Goal: Use online tool/utility: Utilize a website feature to perform a specific function

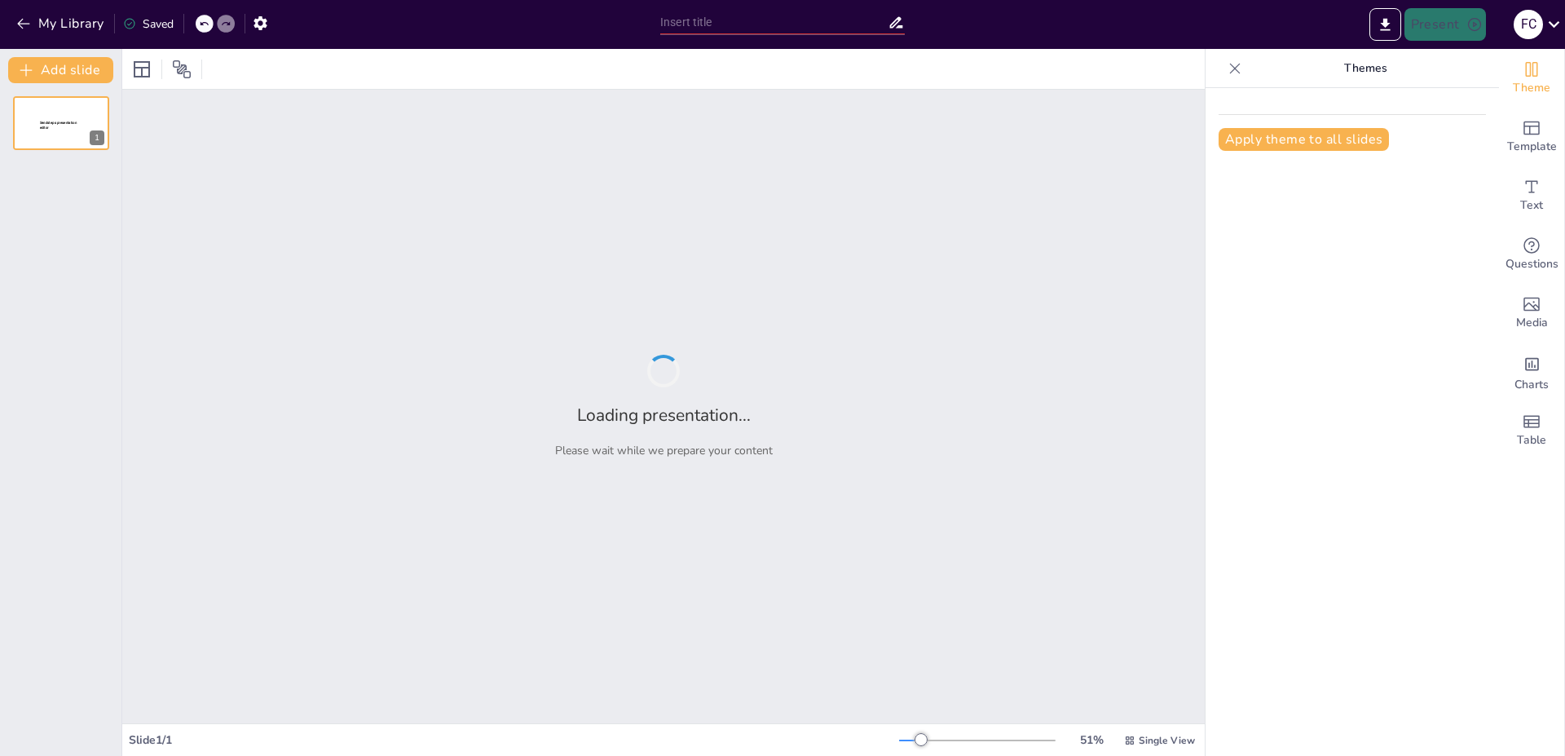
type input "Imported POLIMEROS_24.pptx"
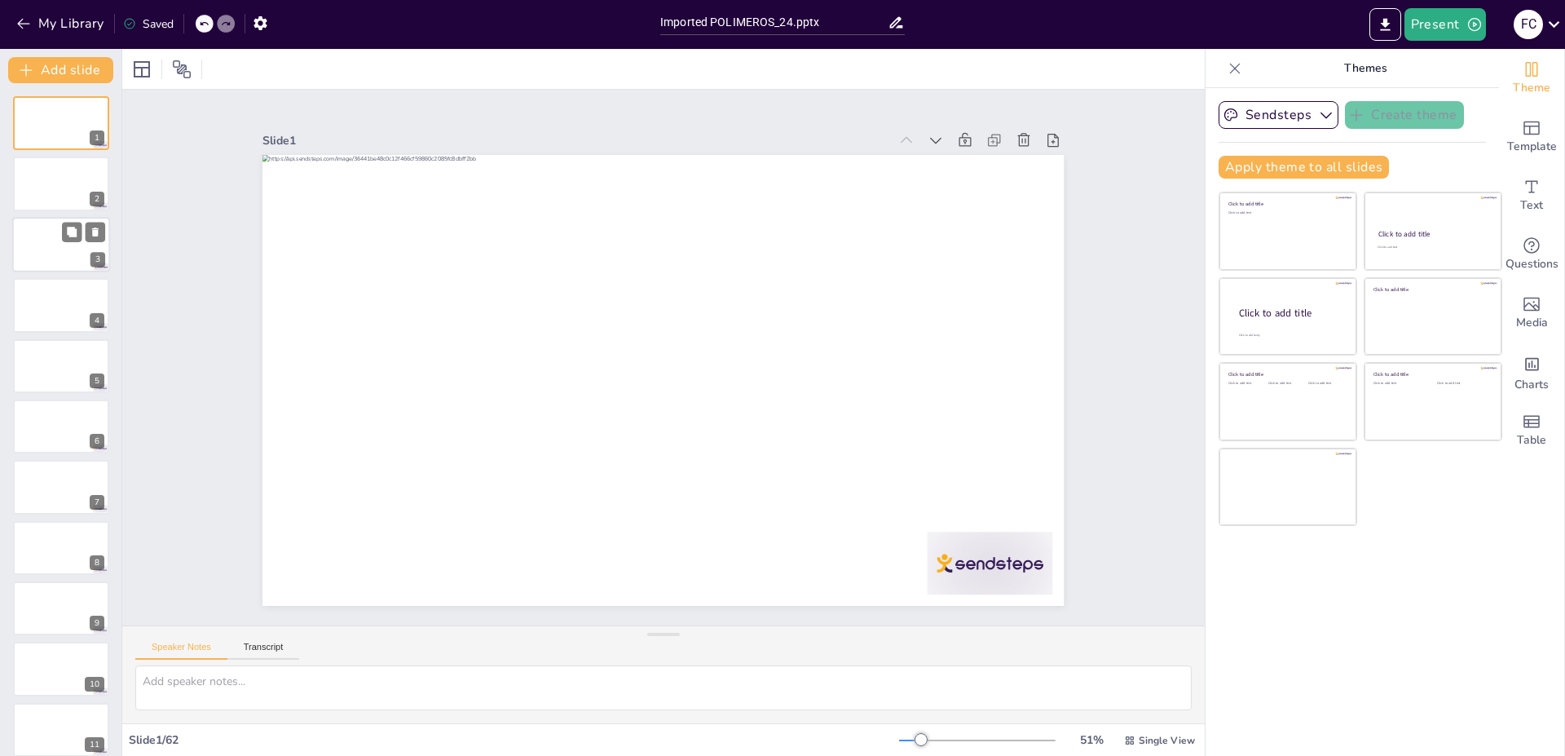
click at [79, 258] on div at bounding box center [61, 244] width 98 height 55
click at [77, 299] on button at bounding box center [72, 293] width 20 height 20
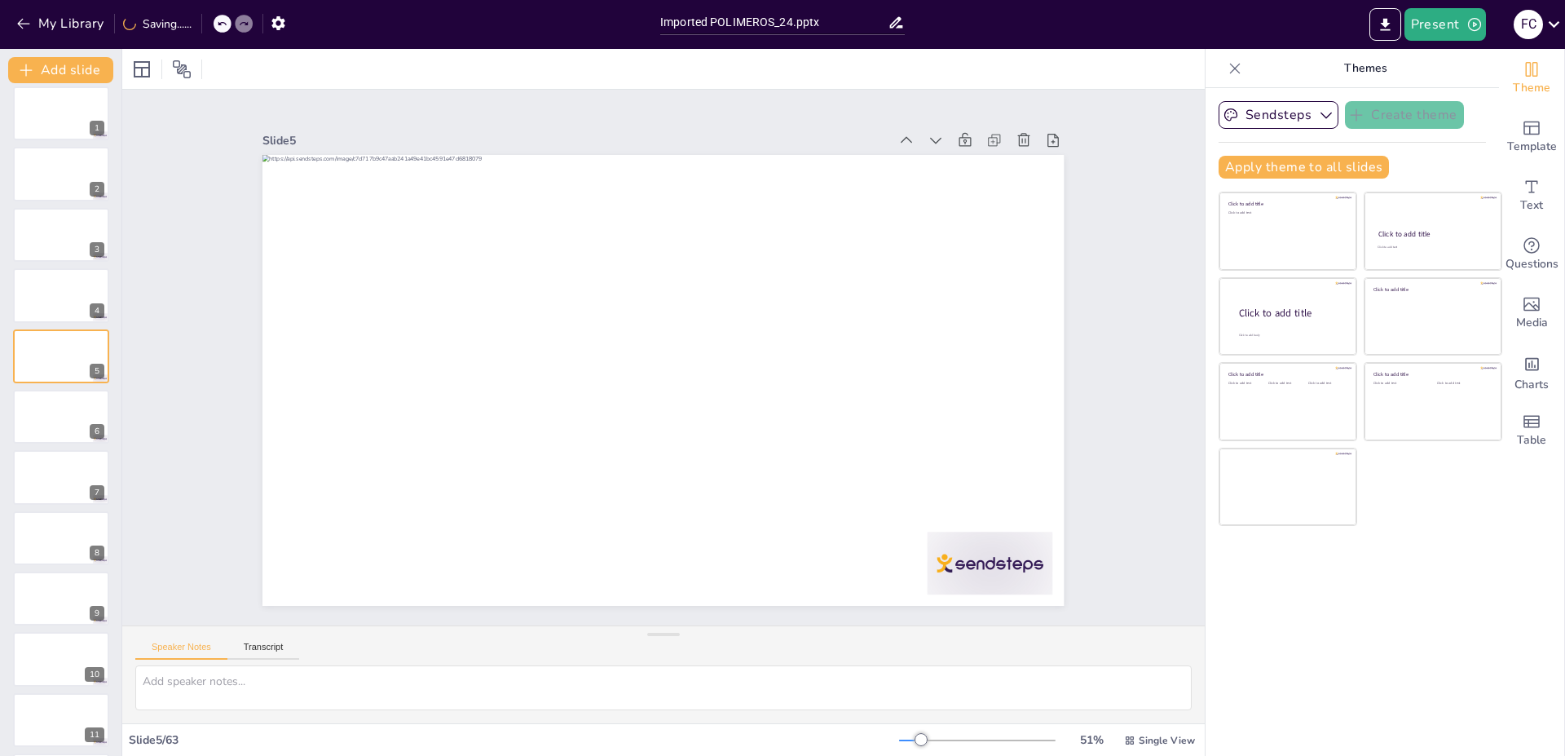
scroll to position [64, 0]
click at [299, 354] on div at bounding box center [653, 379] width 915 height 738
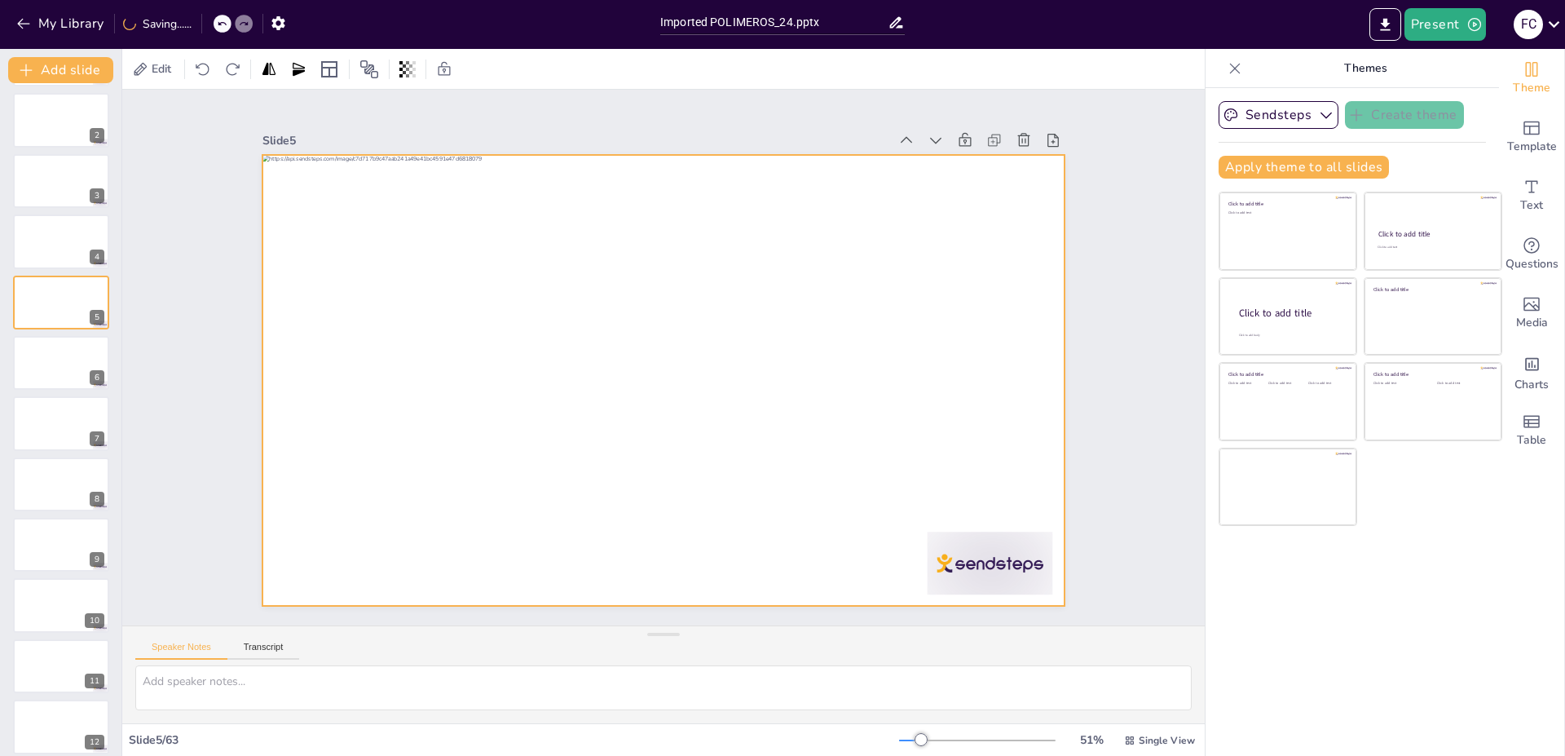
scroll to position [1965, 0]
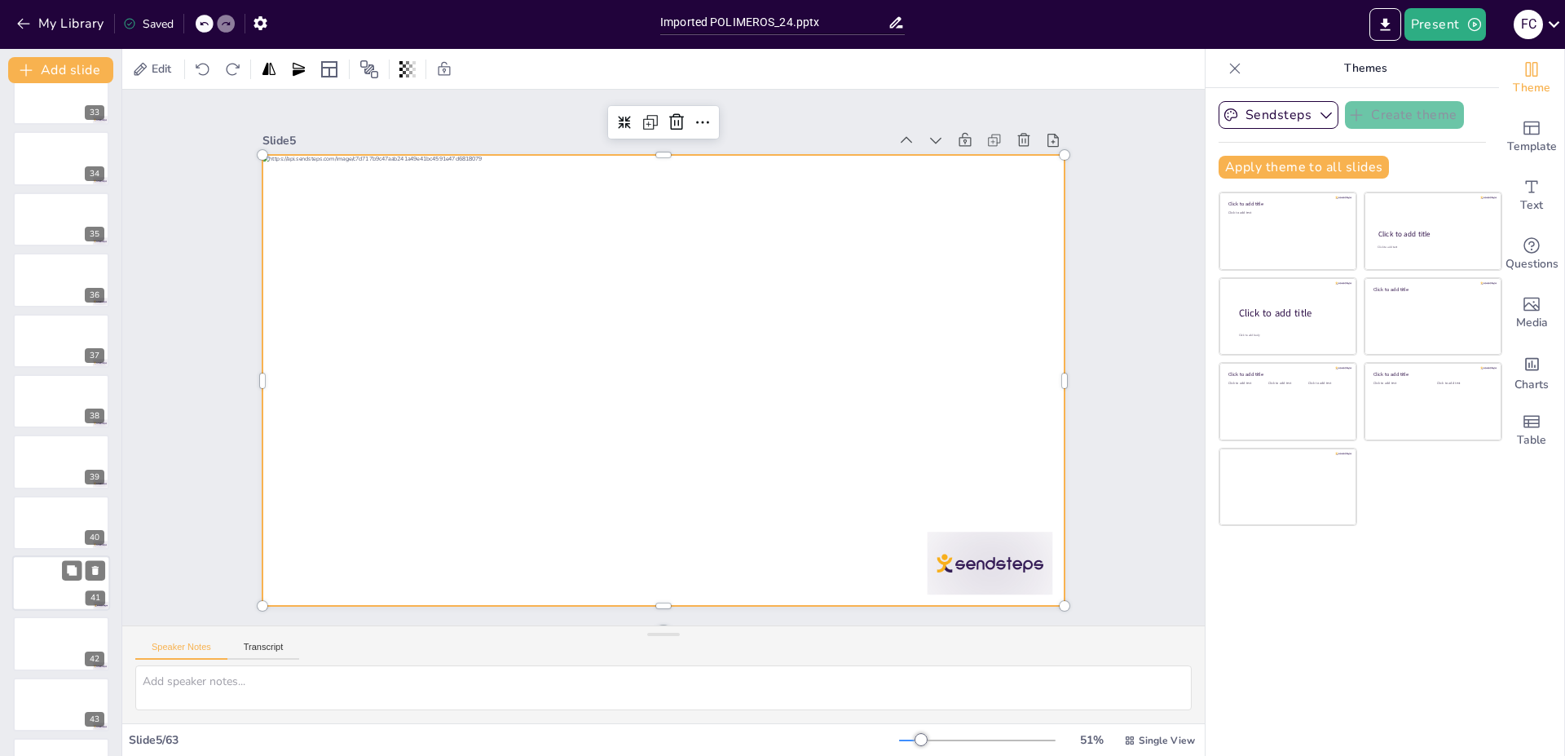
click at [45, 573] on div at bounding box center [61, 582] width 98 height 55
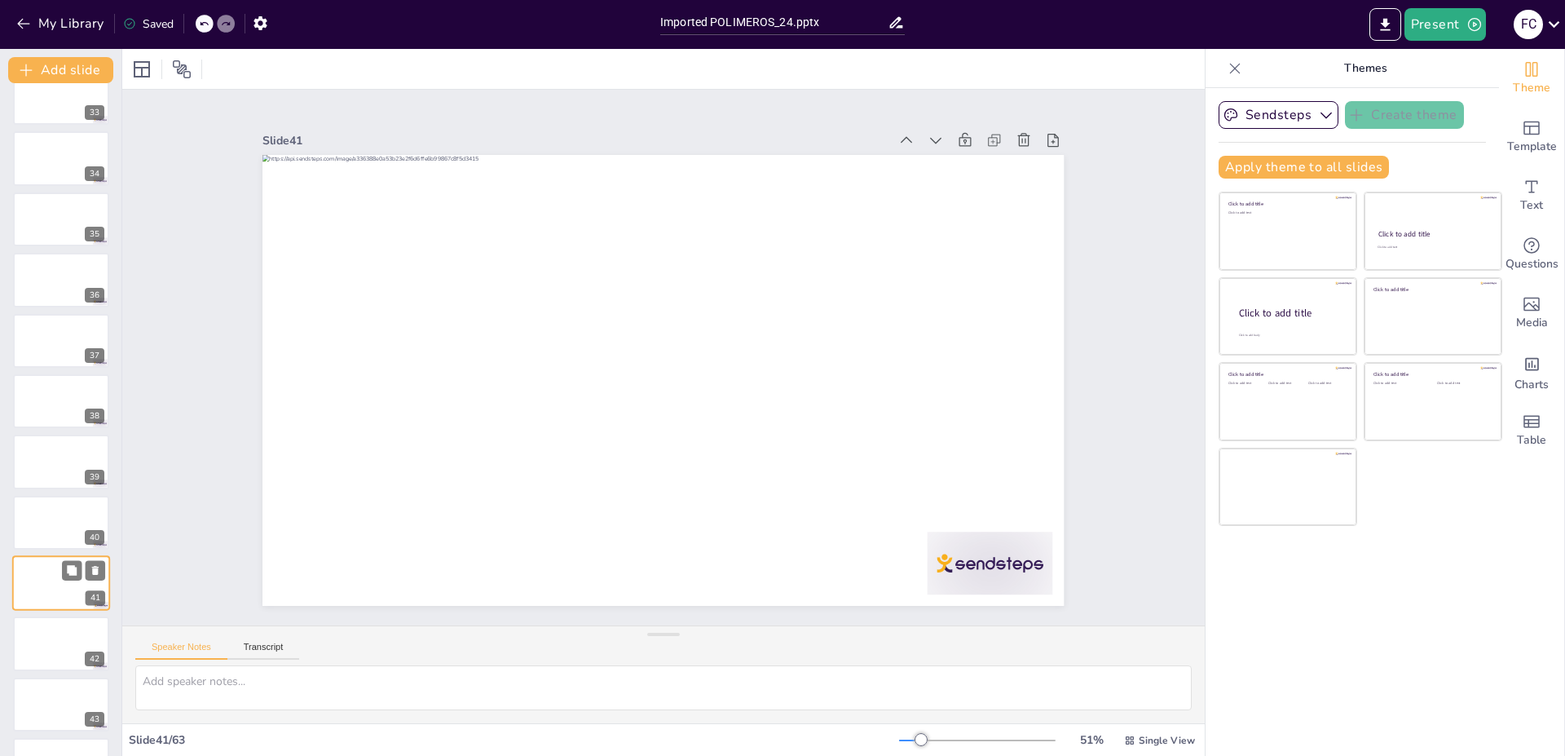
scroll to position [2129, 0]
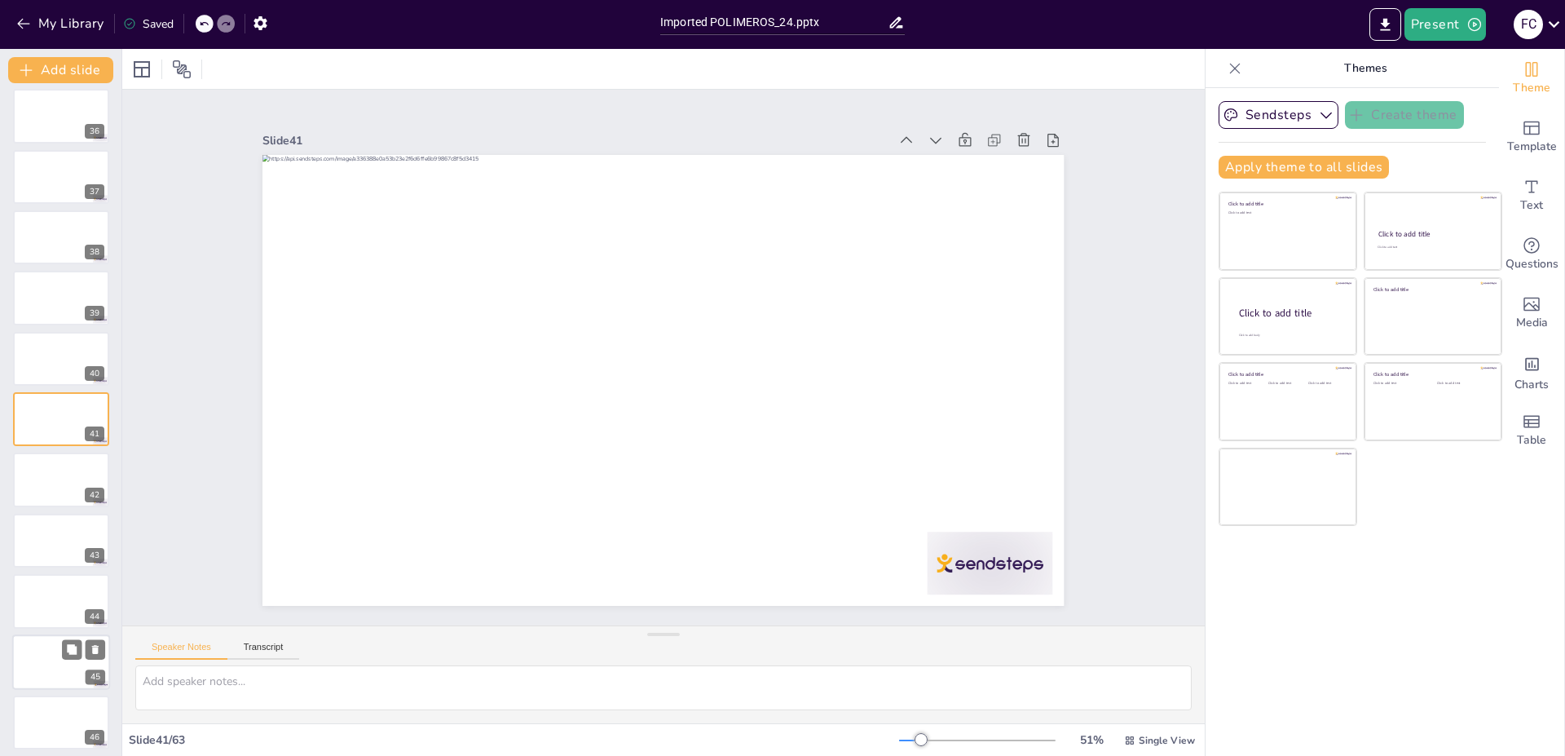
click at [60, 668] on div at bounding box center [61, 661] width 98 height 55
click at [1506, 461] on div "Theme Template Text Questions Media Charts Table" at bounding box center [1532, 402] width 66 height 707
click at [1442, 29] on button "Present" at bounding box center [1446, 24] width 82 height 33
click at [1456, 102] on font "Presentación del juego" at bounding box center [1474, 101] width 111 height 12
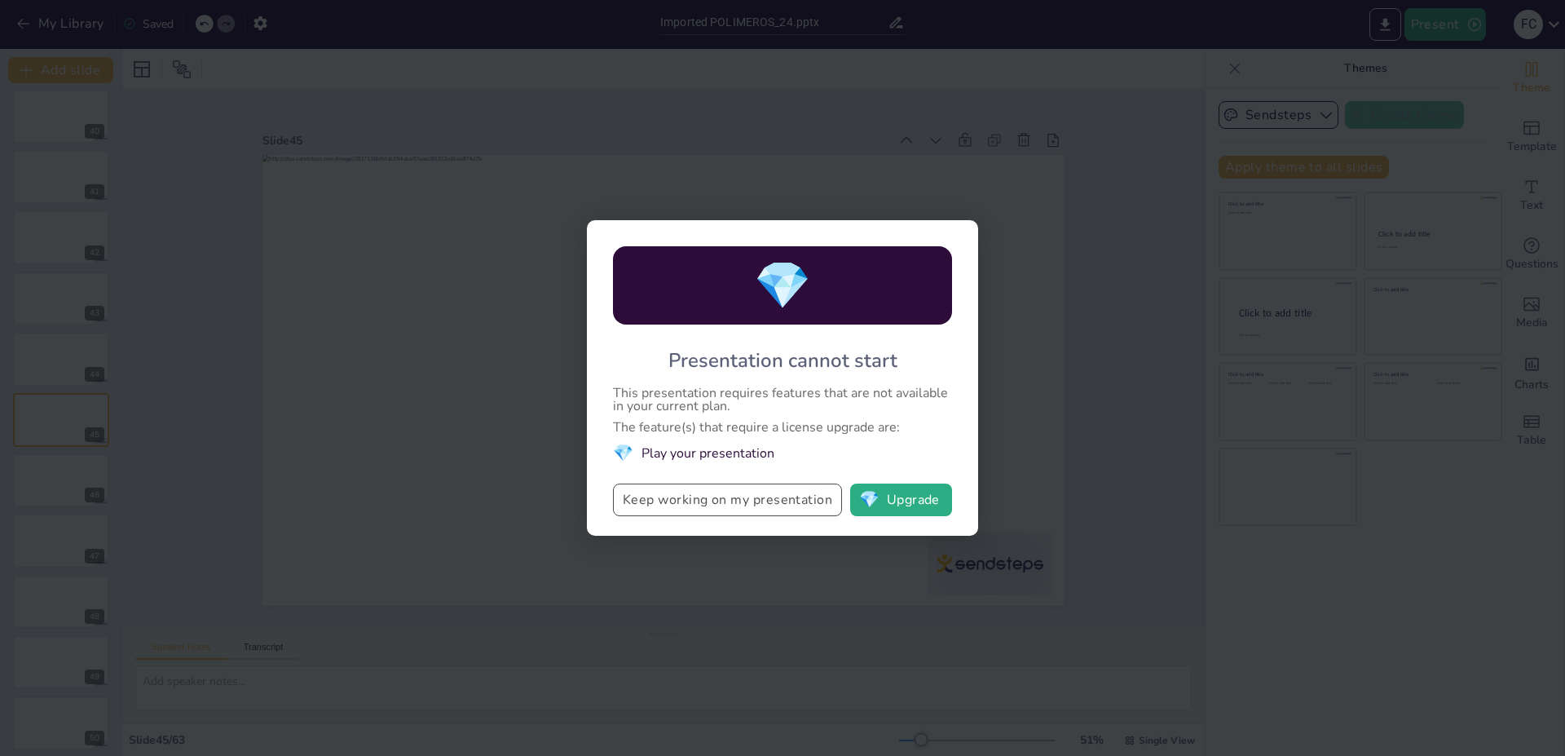
click at [822, 508] on button "Keep working on my presentation" at bounding box center [727, 499] width 229 height 33
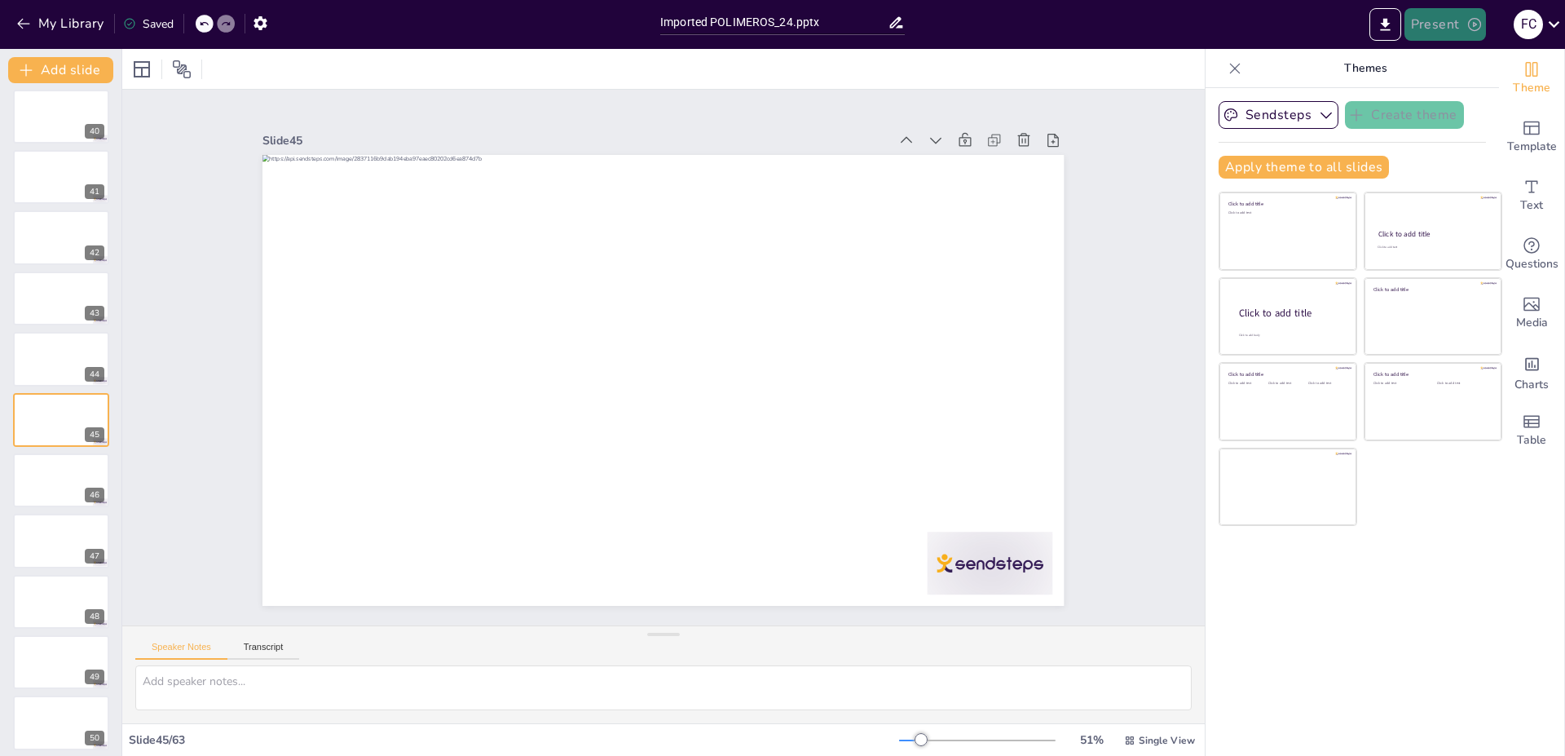
click at [1424, 22] on button "Present" at bounding box center [1446, 24] width 82 height 33
click at [1443, 55] on font "Presentación de vista previa" at bounding box center [1487, 61] width 136 height 12
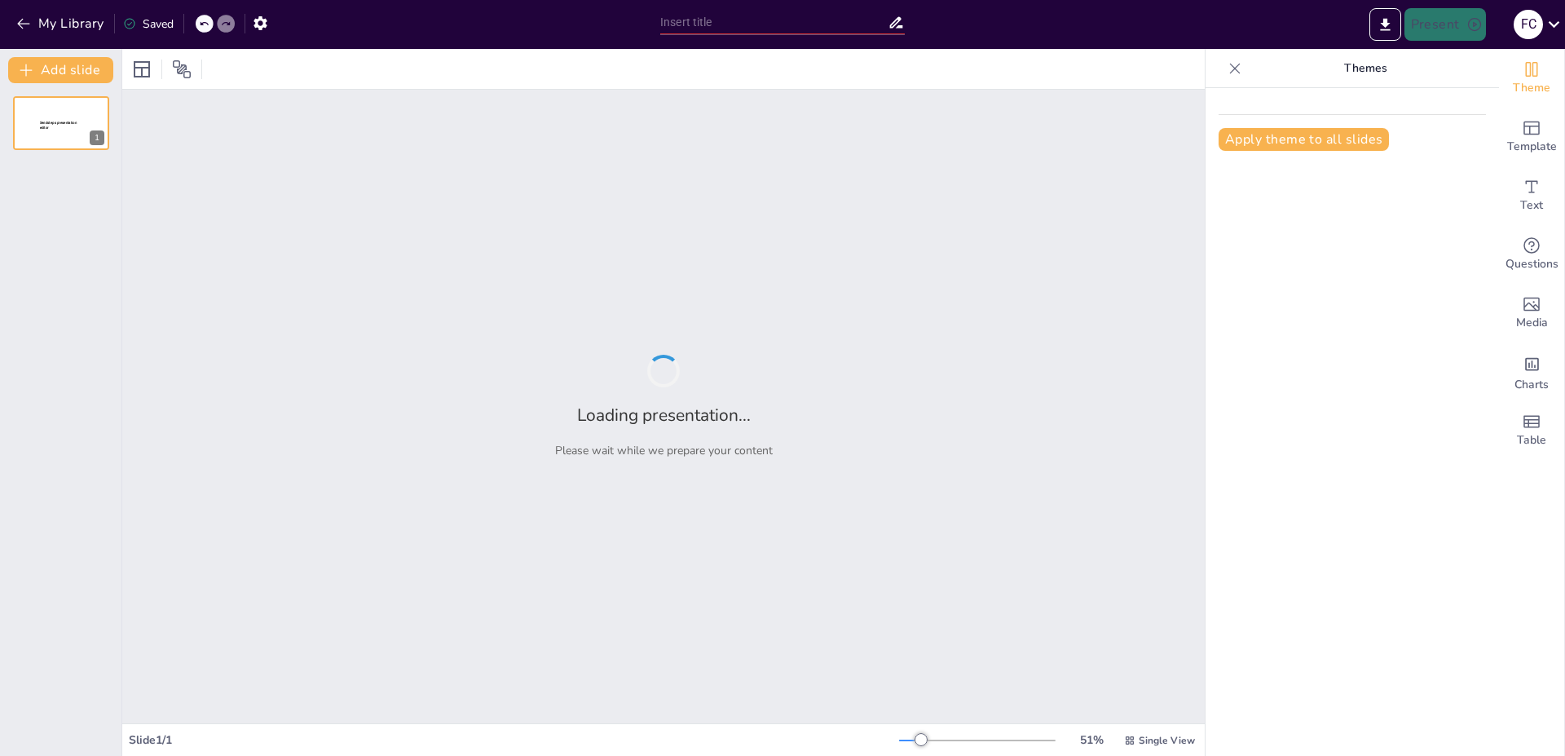
type input "Imported POLIMEROS_24.pptx"
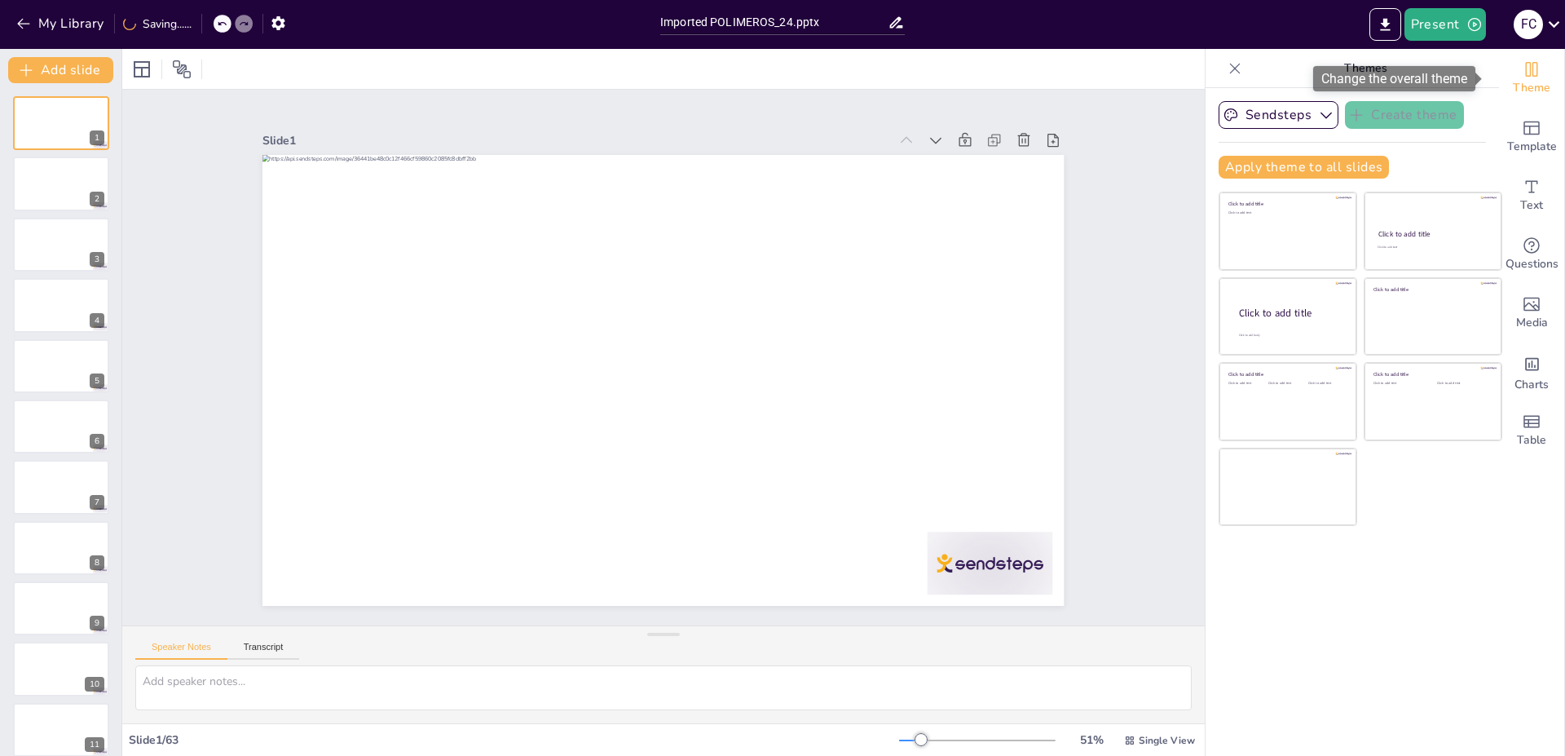
click at [46, 501] on div at bounding box center [61, 487] width 96 height 54
click at [46, 581] on div at bounding box center [61, 608] width 96 height 54
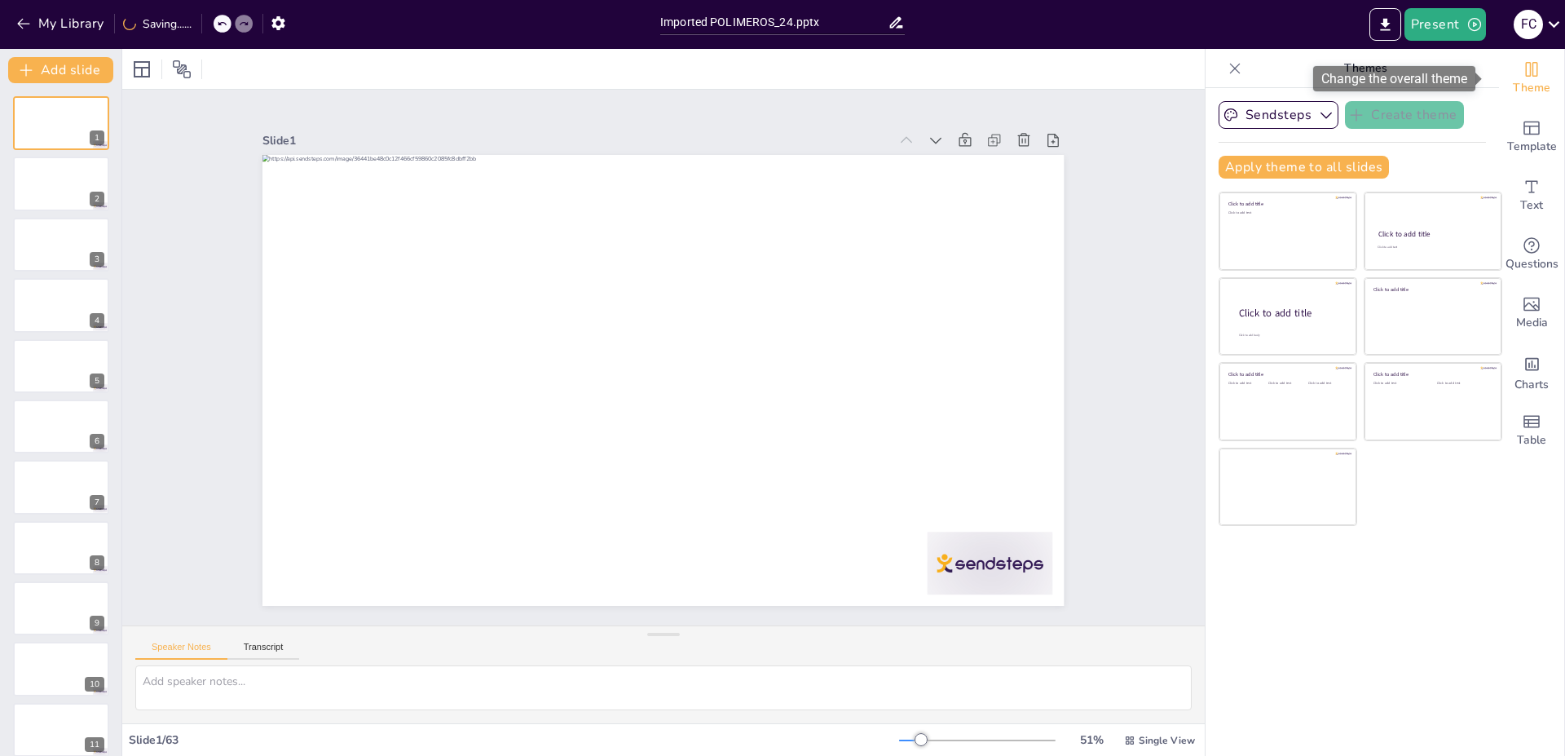
click at [395, 381] on div "Slide 1 Slide 2 Slide 3 Slide 4 Slide 5 Slide 6 Slide 7 Slide 8 Slide 9 Slide 1…" at bounding box center [663, 357] width 536 height 1083
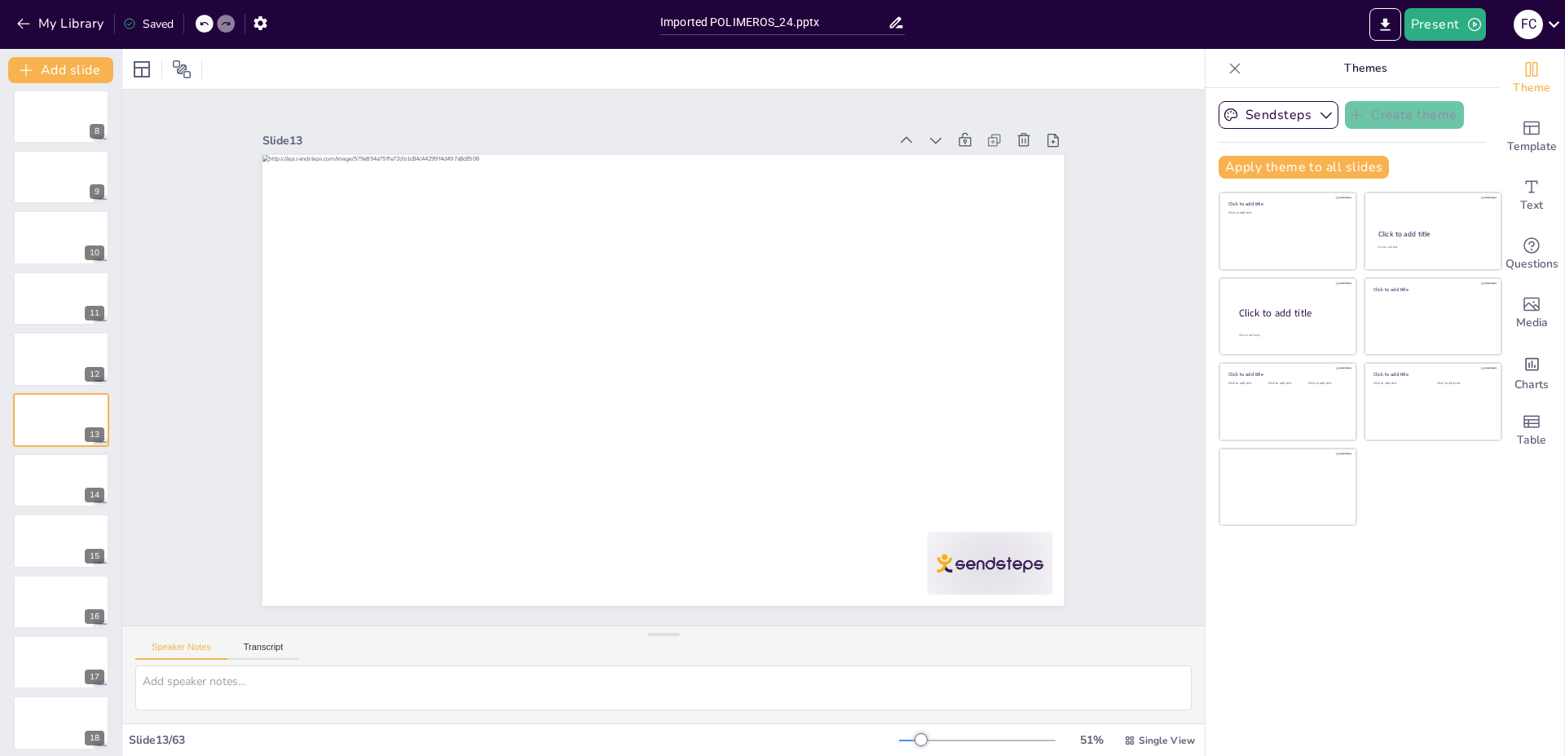
click at [1392, 527] on div "Sendsteps Create theme Apply theme to all slides Click to add title Click to ad…" at bounding box center [1352, 422] width 293 height 668
